Goal: Browse casually

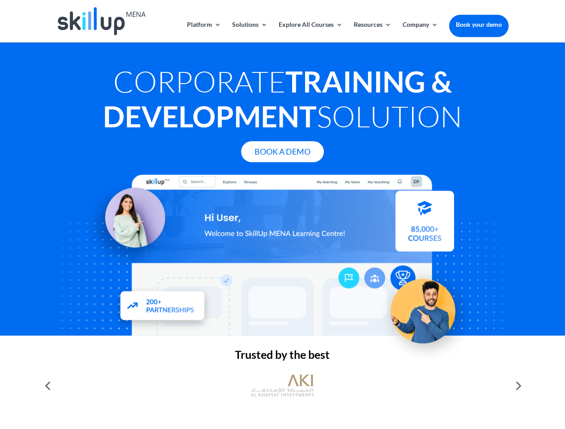
click at [282, 215] on div at bounding box center [282, 255] width 452 height 161
click at [249, 32] on link "Solutions" at bounding box center [249, 31] width 35 height 21
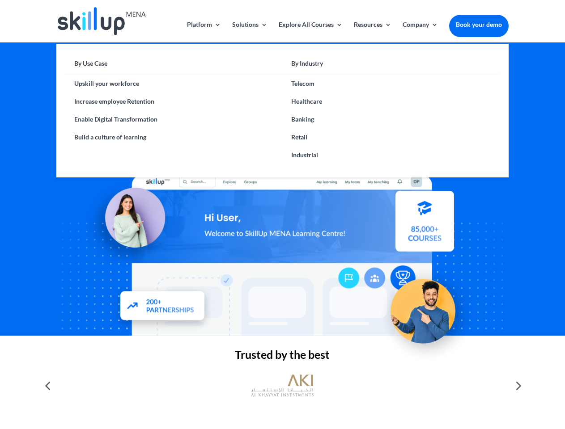
click at [310, 32] on link "Explore All Courses" at bounding box center [311, 31] width 64 height 21
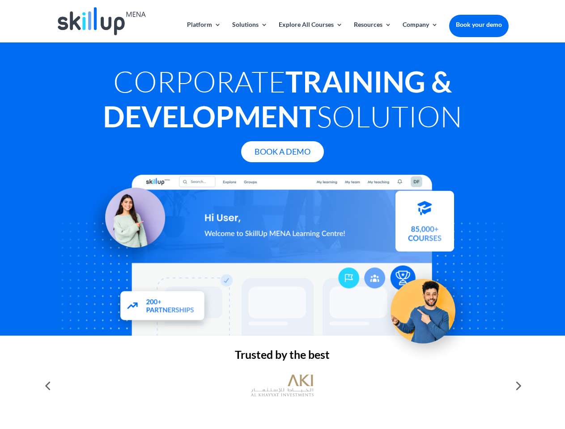
click at [372, 32] on link "Resources" at bounding box center [373, 31] width 38 height 21
click at [420, 32] on link "Company" at bounding box center [420, 31] width 35 height 21
click at [282, 386] on img at bounding box center [282, 385] width 63 height 31
